Goal: Information Seeking & Learning: Learn about a topic

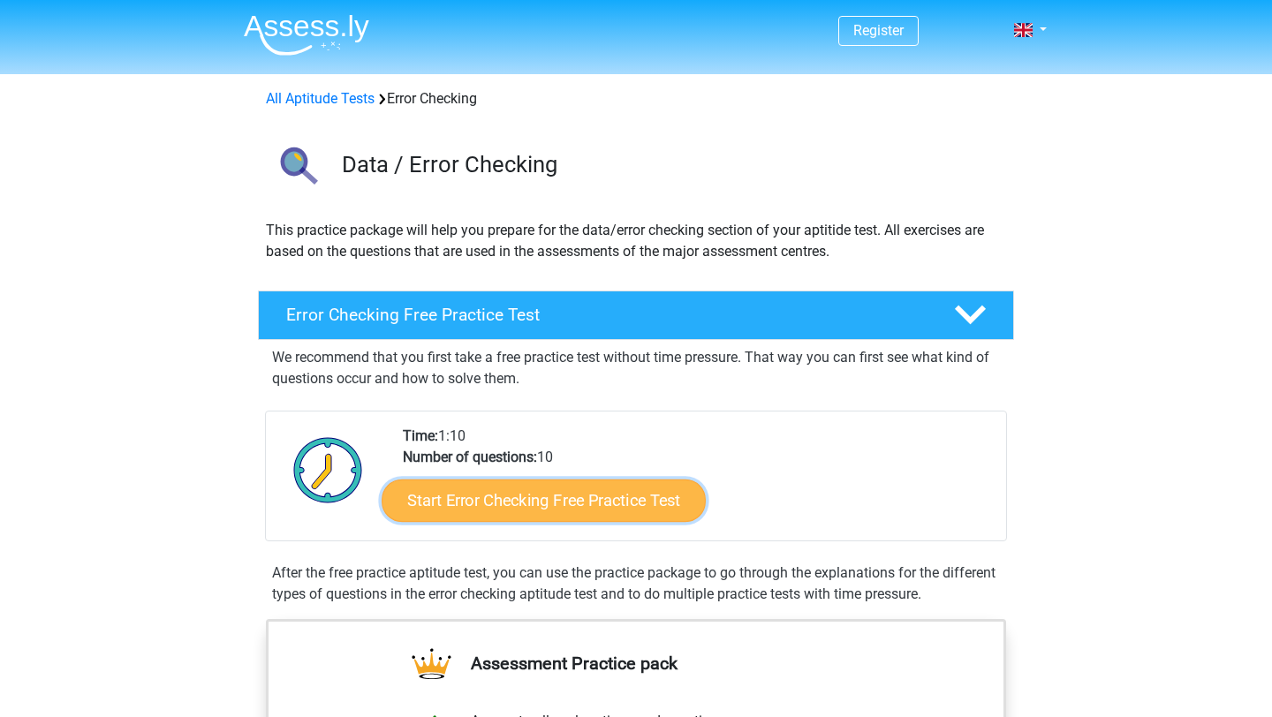
click at [549, 500] on link "Start Error Checking Free Practice Test" at bounding box center [543, 500] width 324 height 42
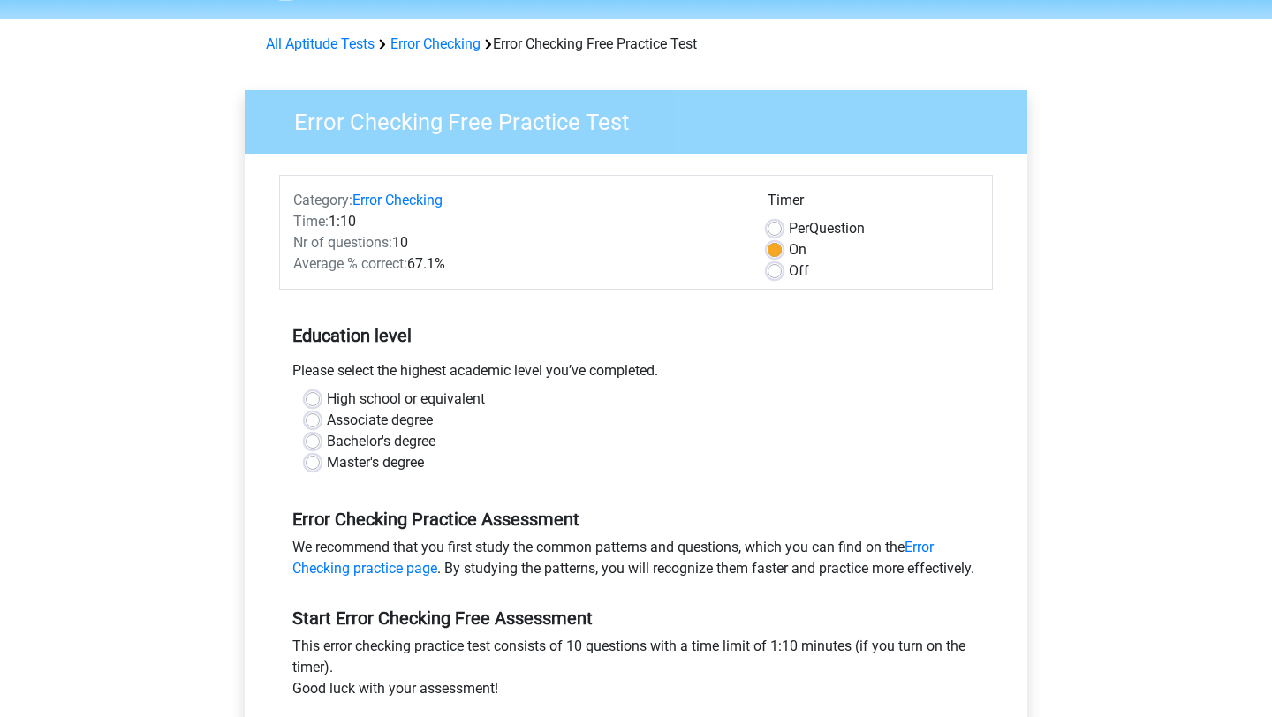
scroll to position [56, 0]
click at [389, 462] on label "Master's degree" at bounding box center [375, 461] width 97 height 21
click at [320, 462] on input "Master's degree" at bounding box center [313, 460] width 14 height 18
radio input "true"
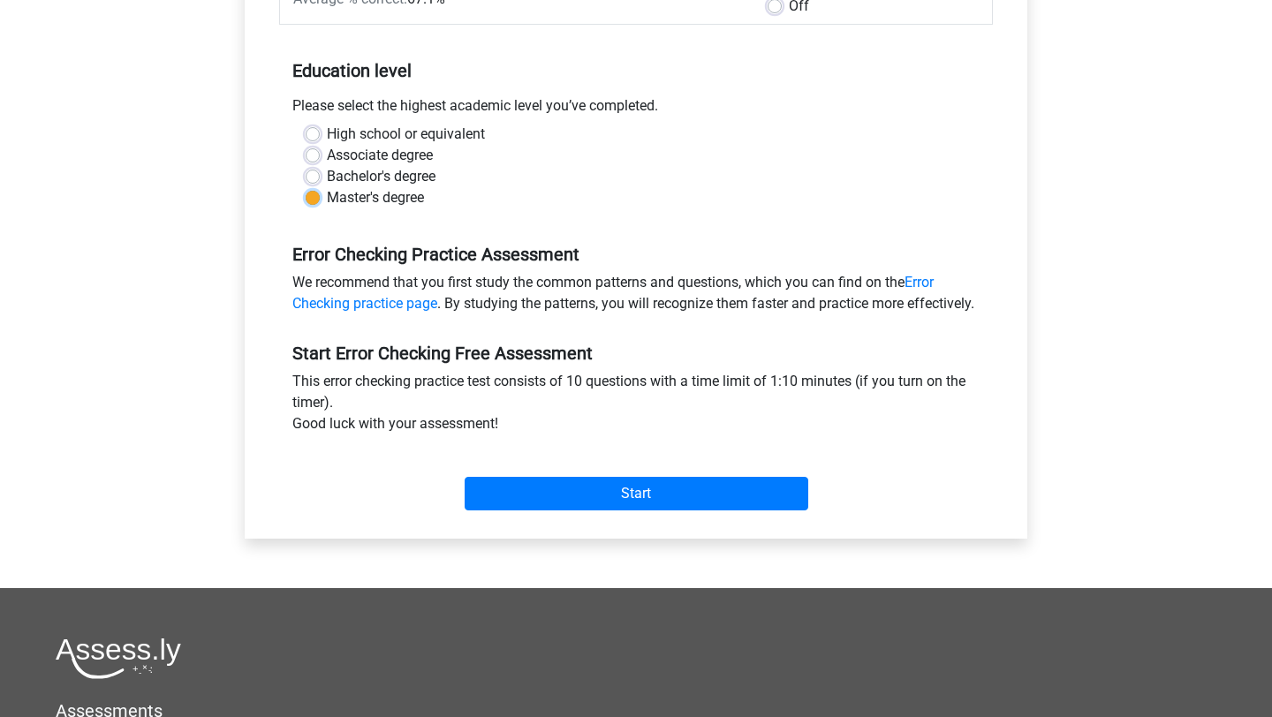
scroll to position [321, 0]
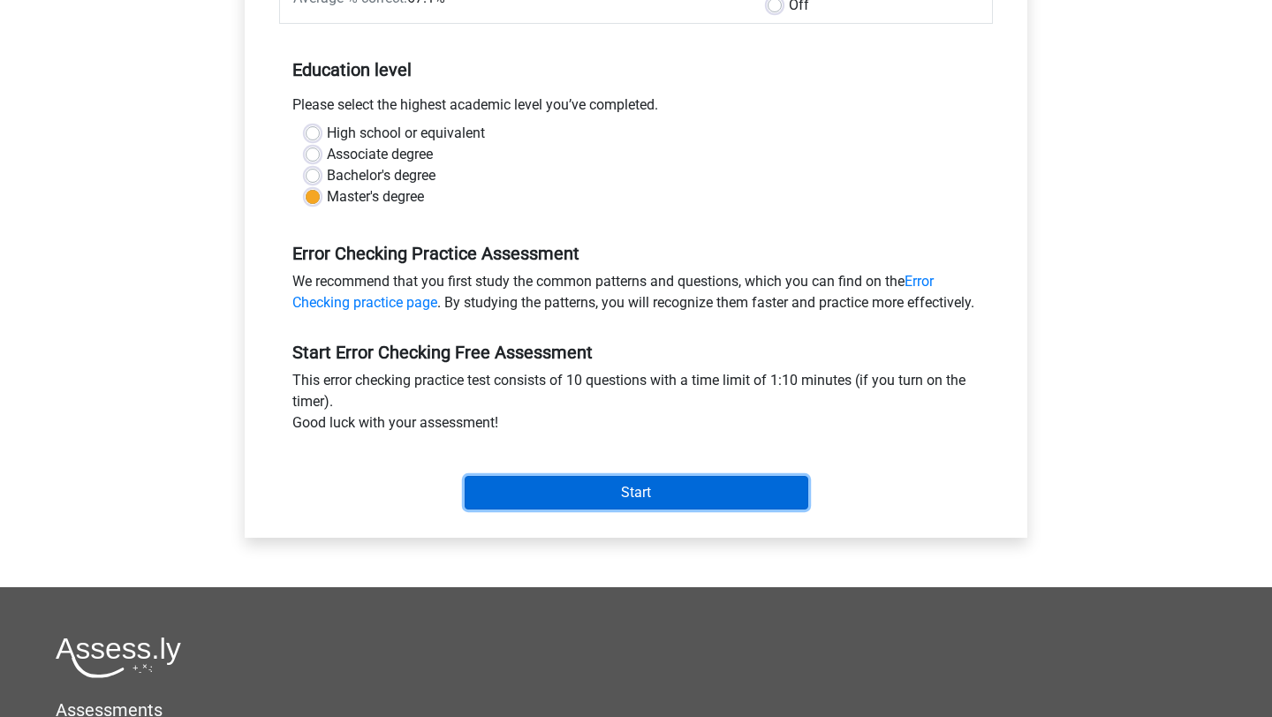
click at [487, 503] on input "Start" at bounding box center [636, 493] width 344 height 34
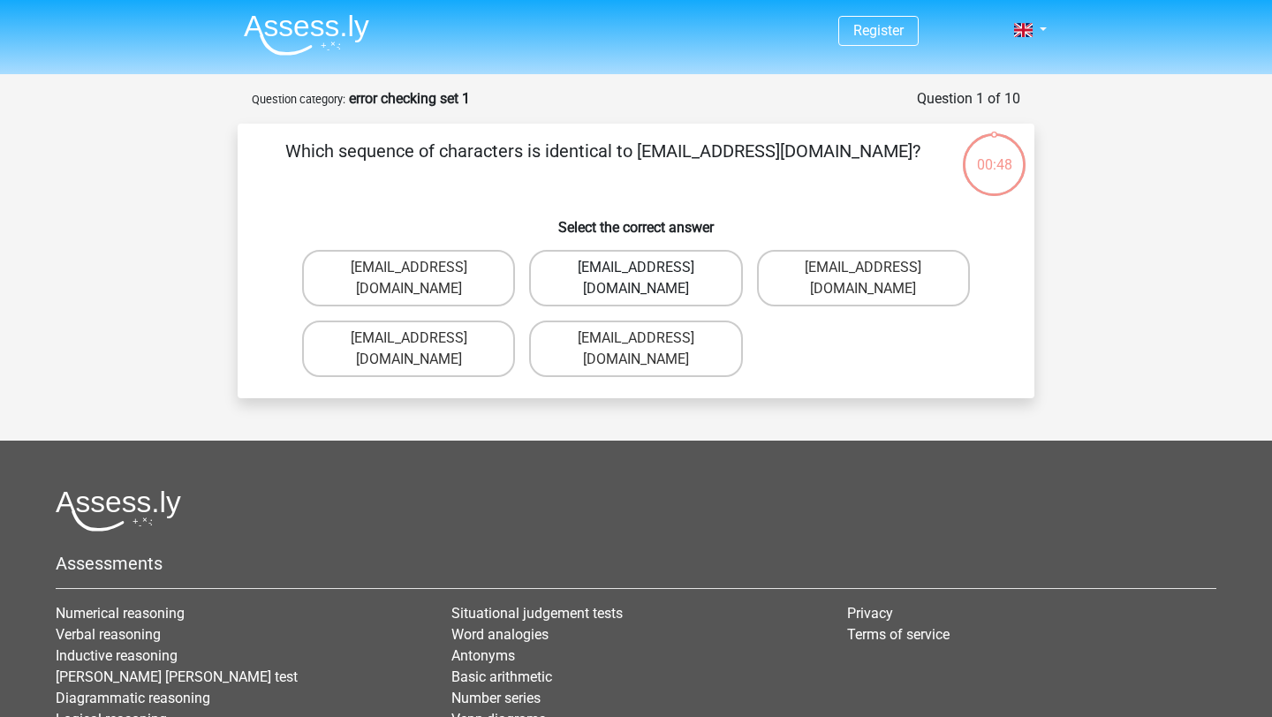
click at [679, 276] on label "Evie_Meade@jointmail.com.uk" at bounding box center [635, 278] width 213 height 57
click at [647, 276] on input "Evie_Meade@jointmail.com.uk" at bounding box center [641, 273] width 11 height 11
radio input "true"
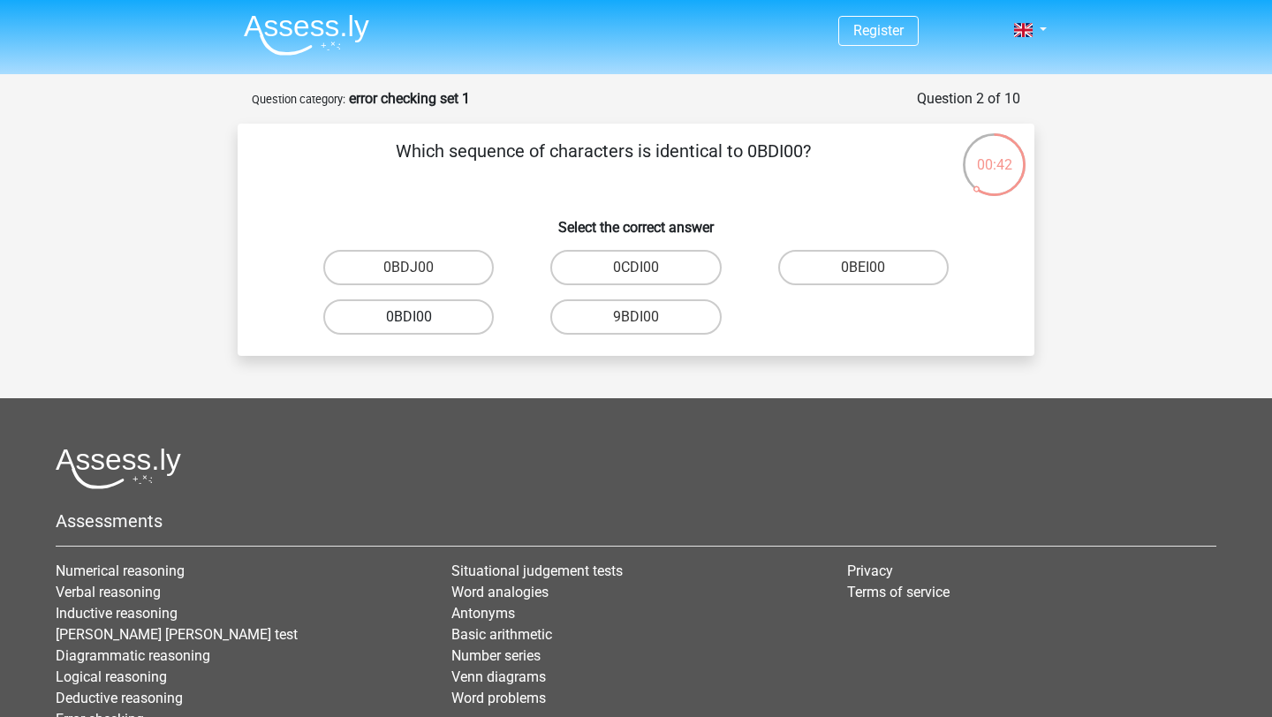
click at [457, 324] on label "0BDI00" at bounding box center [408, 316] width 170 height 35
click at [420, 324] on input "0BDI00" at bounding box center [414, 322] width 11 height 11
radio input "true"
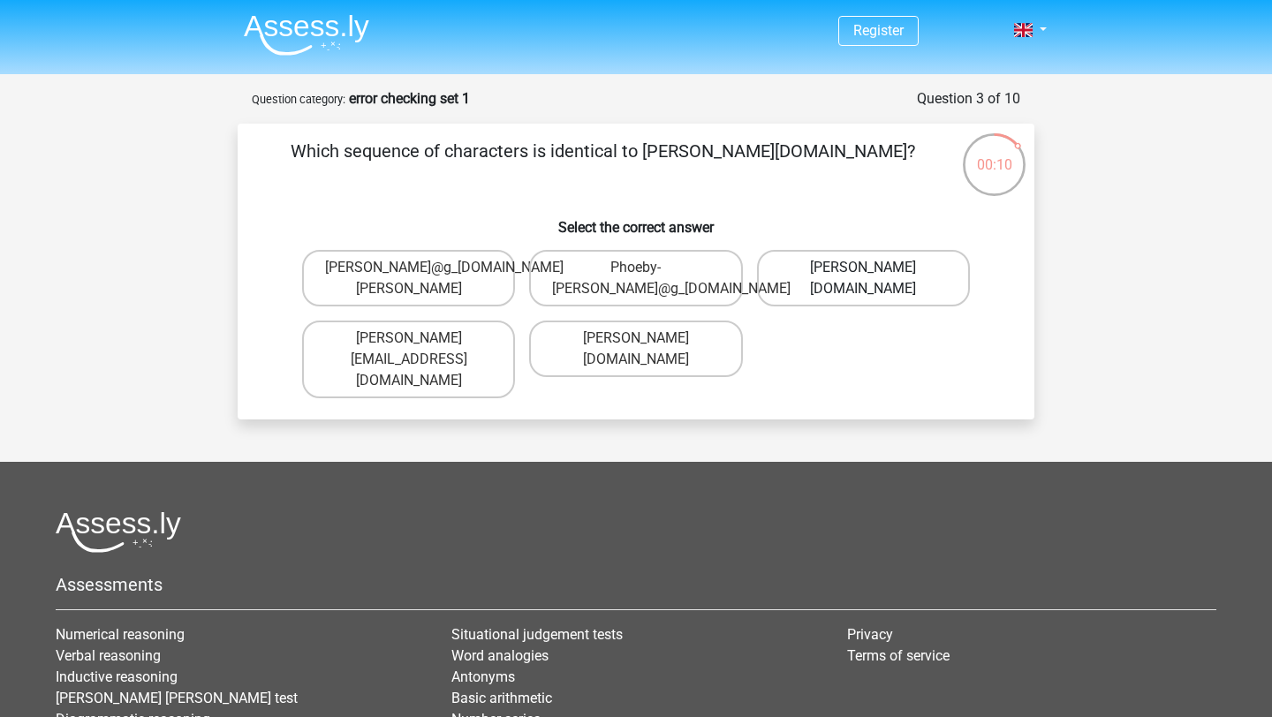
click at [946, 288] on label "Phoebe-Patterson@g_mail.gr" at bounding box center [863, 278] width 213 height 57
click at [874, 279] on input "Phoebe-Patterson@g_mail.gr" at bounding box center [868, 273] width 11 height 11
radio input "true"
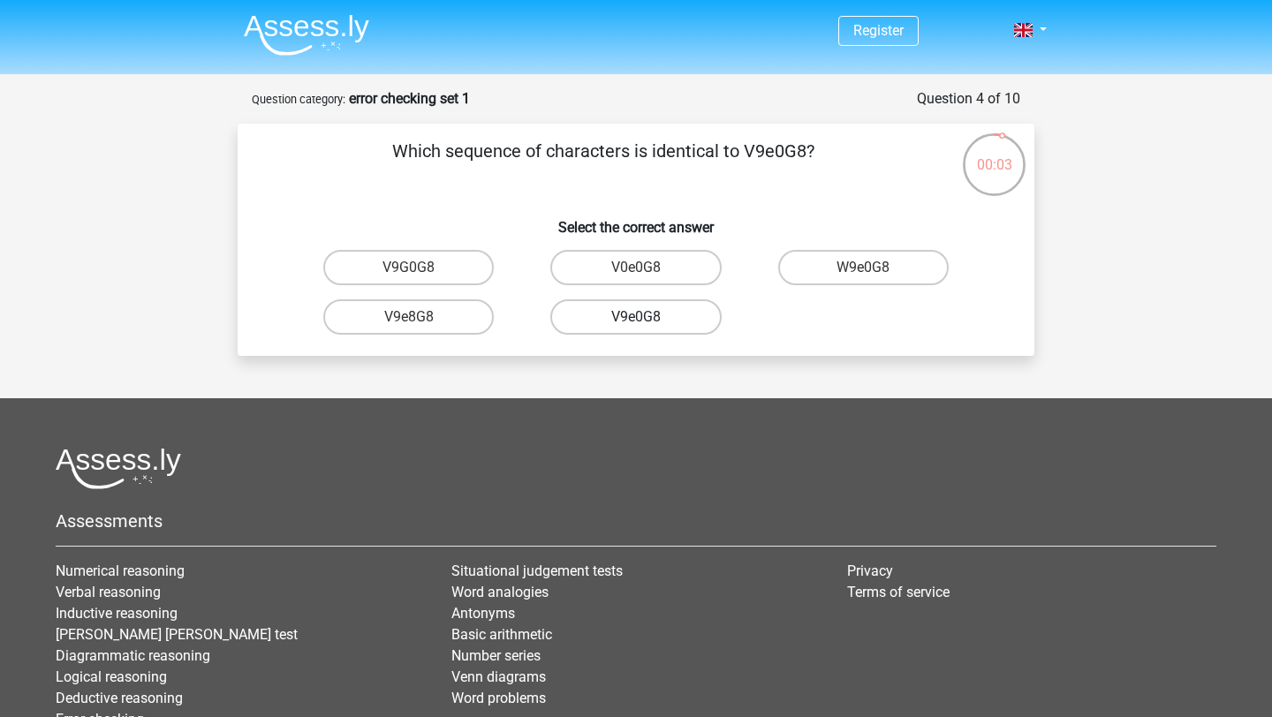
click at [664, 318] on label "V9e0G8" at bounding box center [635, 316] width 170 height 35
click at [647, 318] on input "V9e0G8" at bounding box center [641, 322] width 11 height 11
radio input "true"
